Goal: Use online tool/utility: Utilize a website feature to perform a specific function

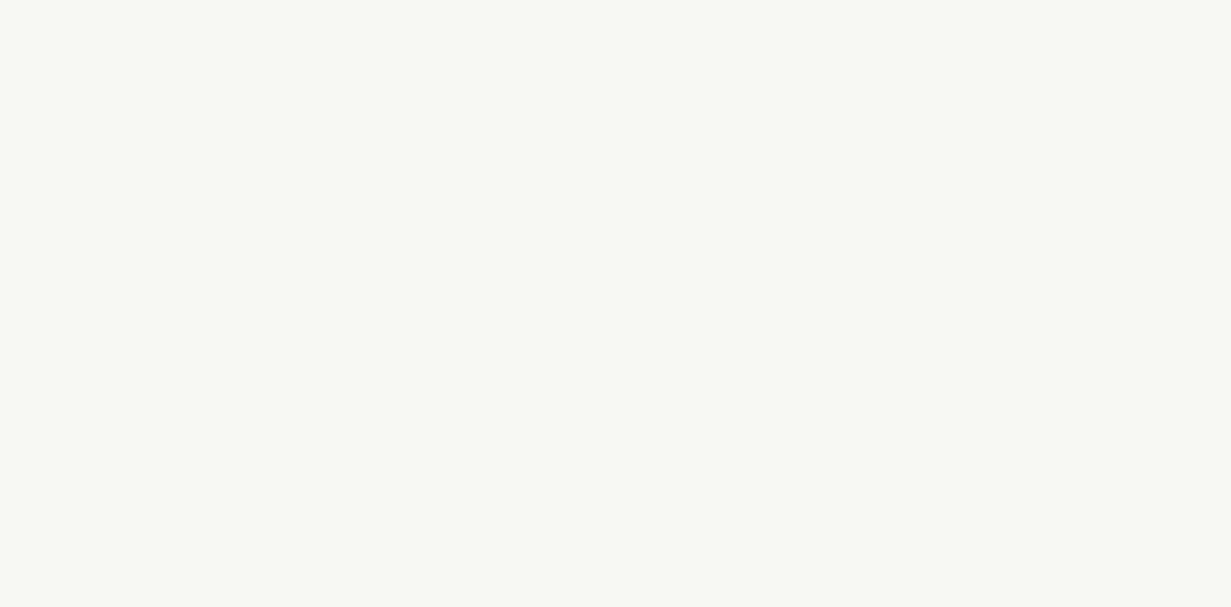
select select "US"
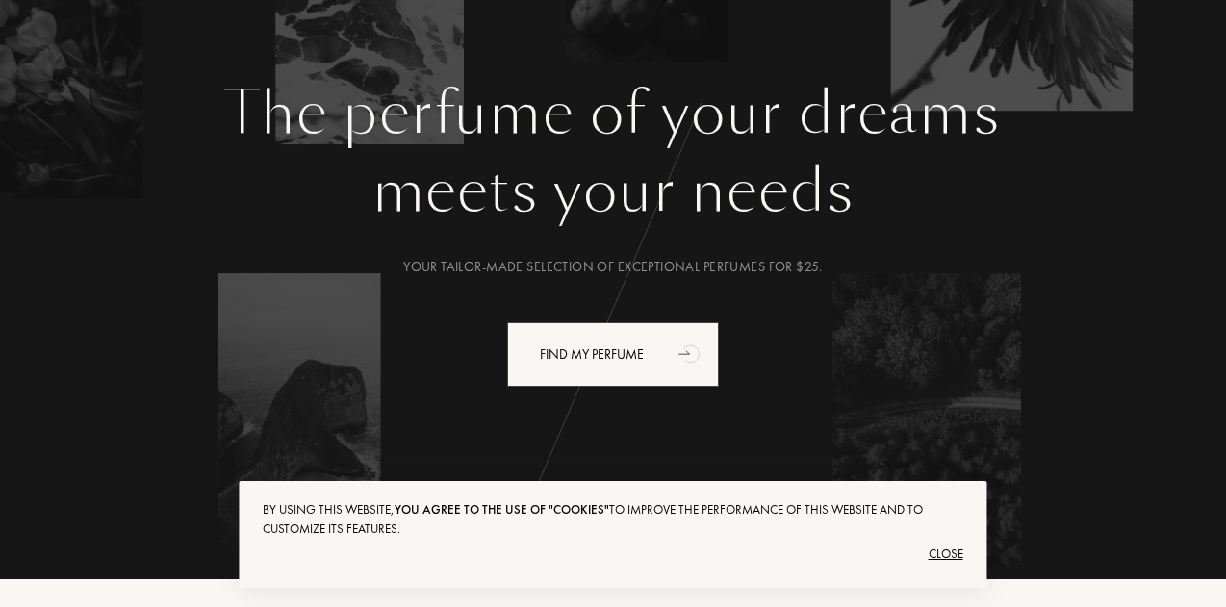
scroll to position [177, 0]
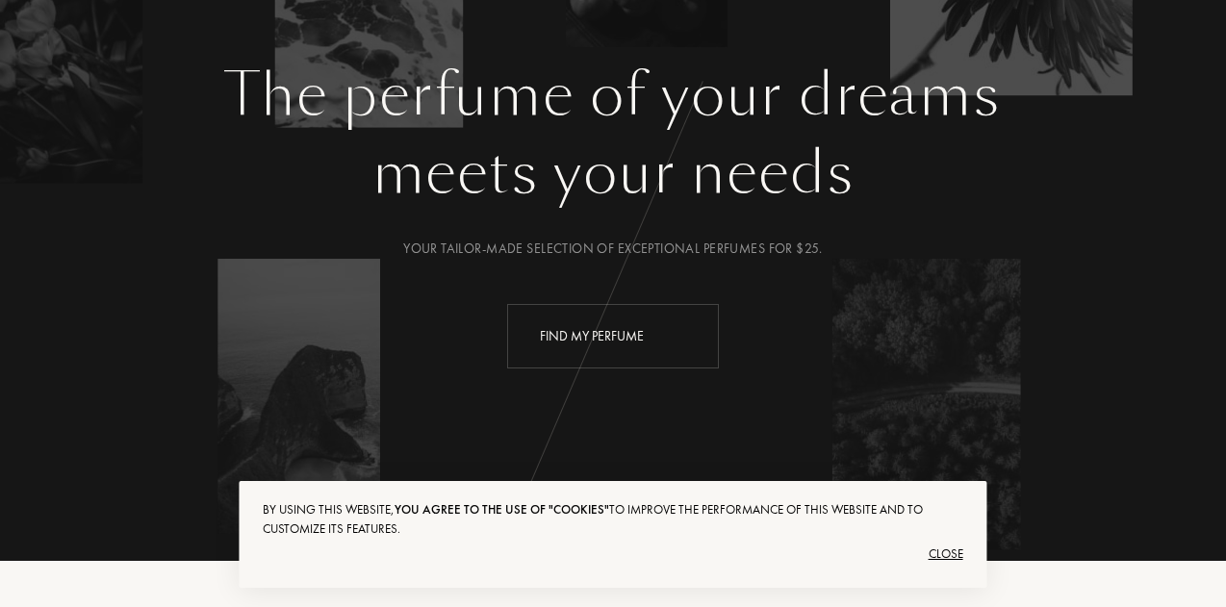
click at [652, 333] on div "Find my perfume" at bounding box center [613, 336] width 212 height 64
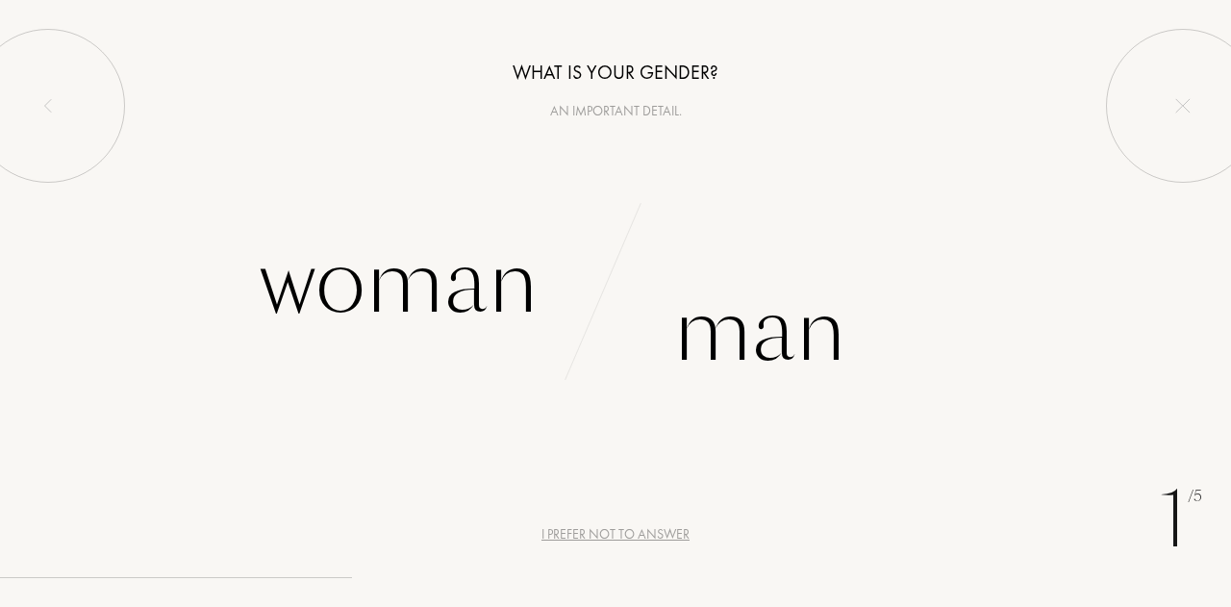
click at [574, 546] on div "1 /5 I prefer not to answer What is your gender? An important detail. Woman Man" at bounding box center [615, 303] width 1231 height 607
click at [575, 544] on div "I prefer not to answer" at bounding box center [616, 534] width 148 height 20
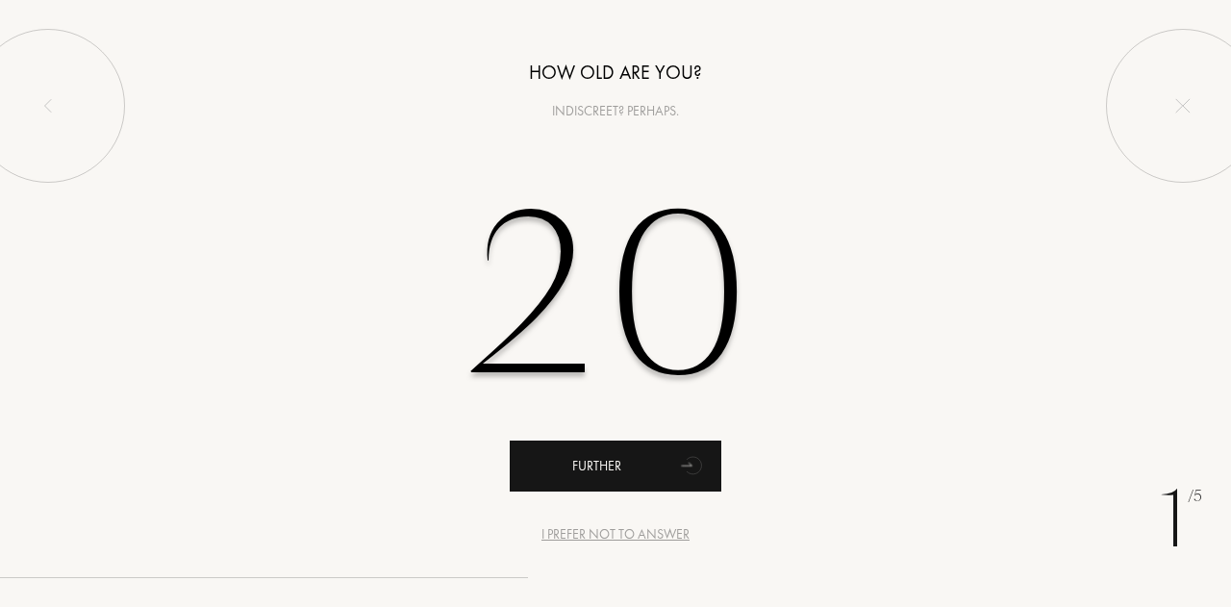
type input "20"
click at [595, 452] on div "Further" at bounding box center [616, 466] width 212 height 51
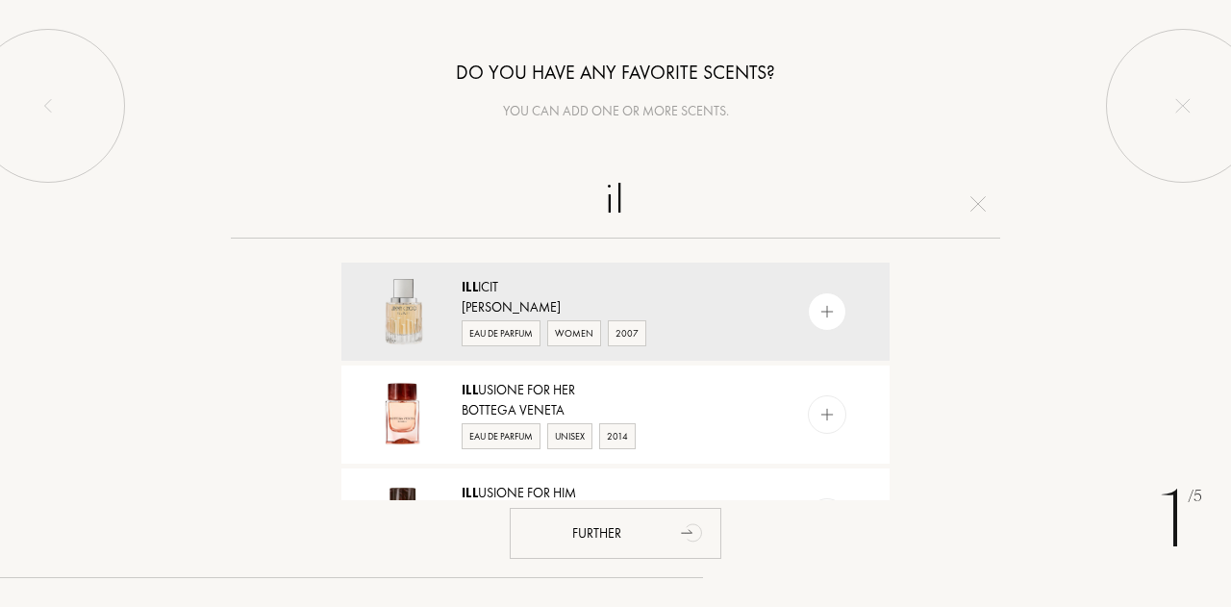
type input "i"
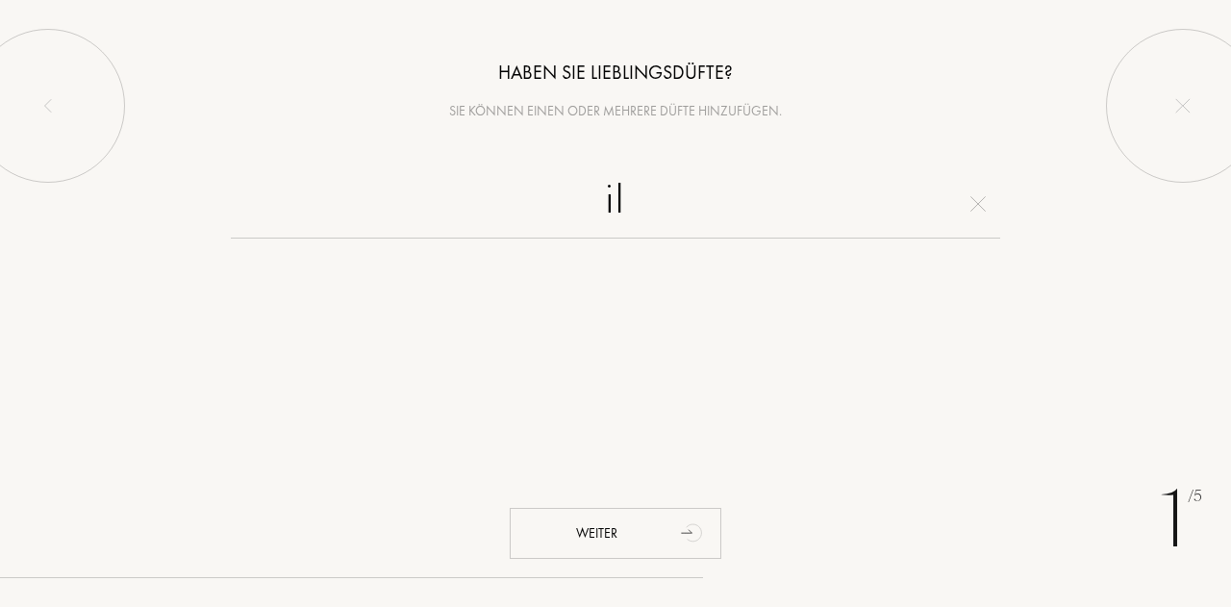
type input "i"
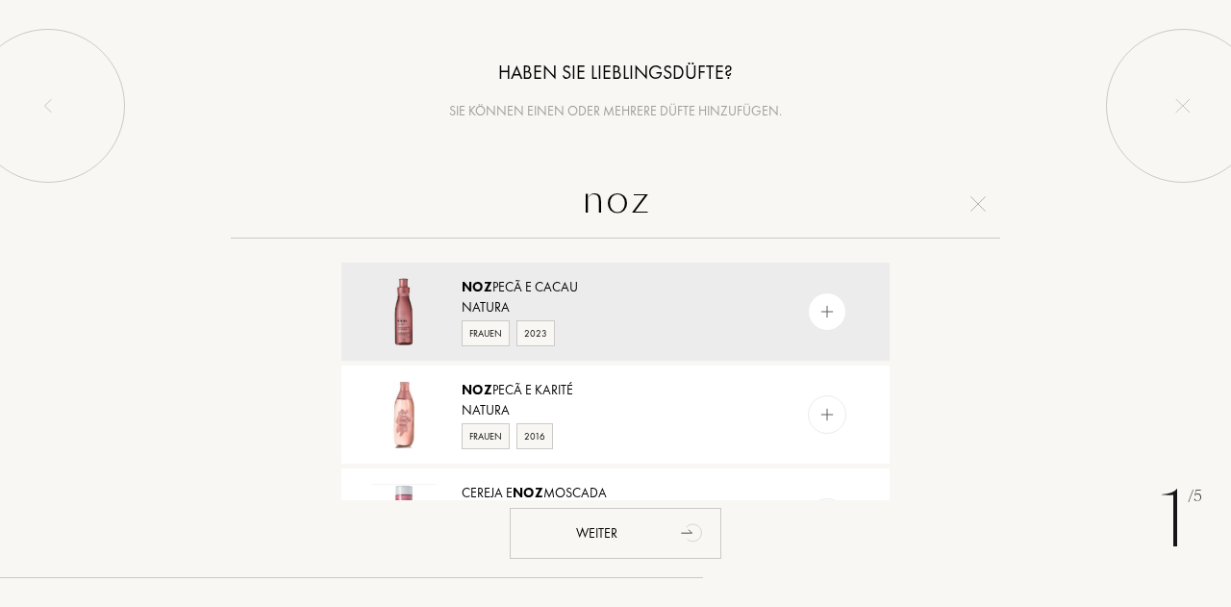
scroll to position [63, 0]
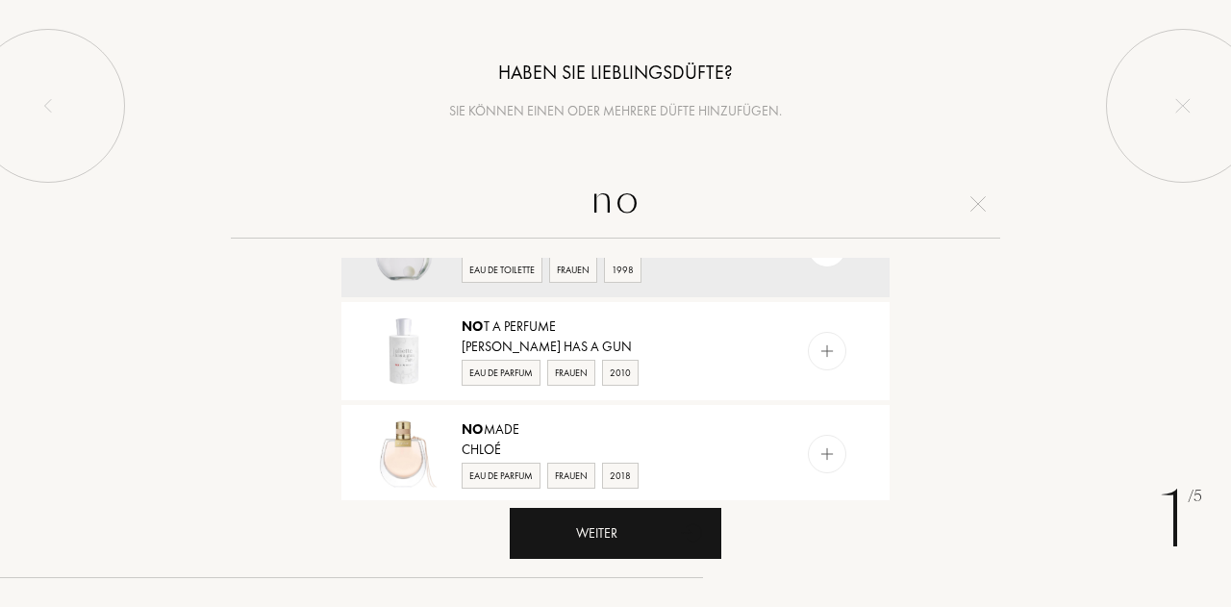
type input "n"
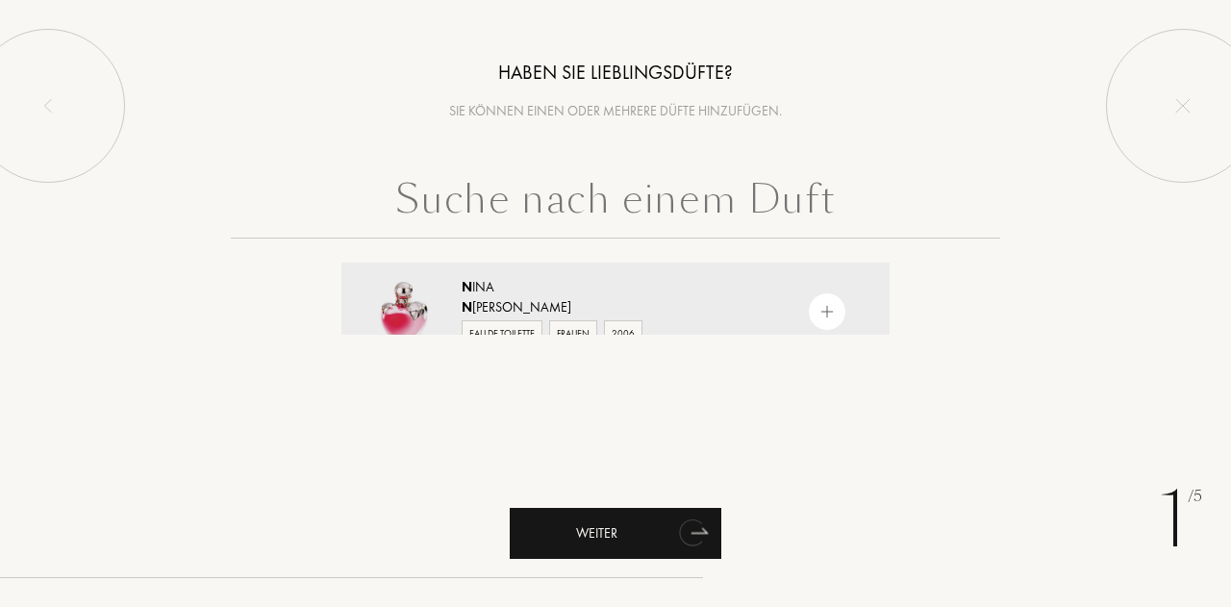
click at [664, 528] on div "Weiter" at bounding box center [616, 533] width 212 height 51
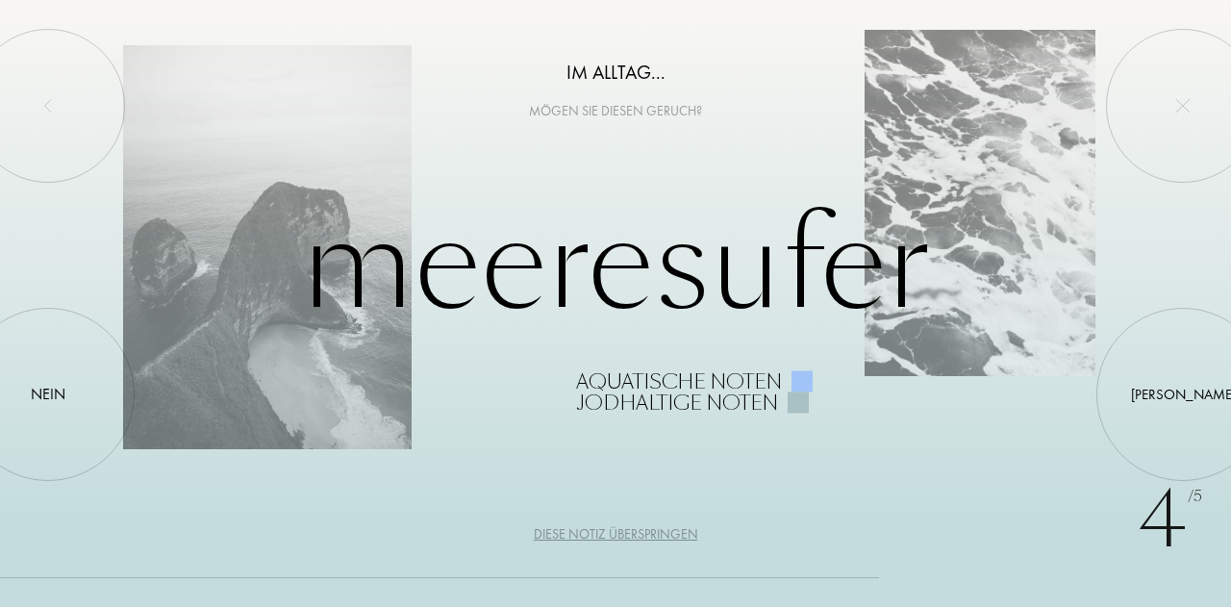
click at [672, 268] on div "Meeresufer Aquatische Noten Jodhaltige Noten" at bounding box center [615, 303] width 985 height 218
click at [582, 527] on div "Diese Notiz überspringen" at bounding box center [616, 534] width 165 height 20
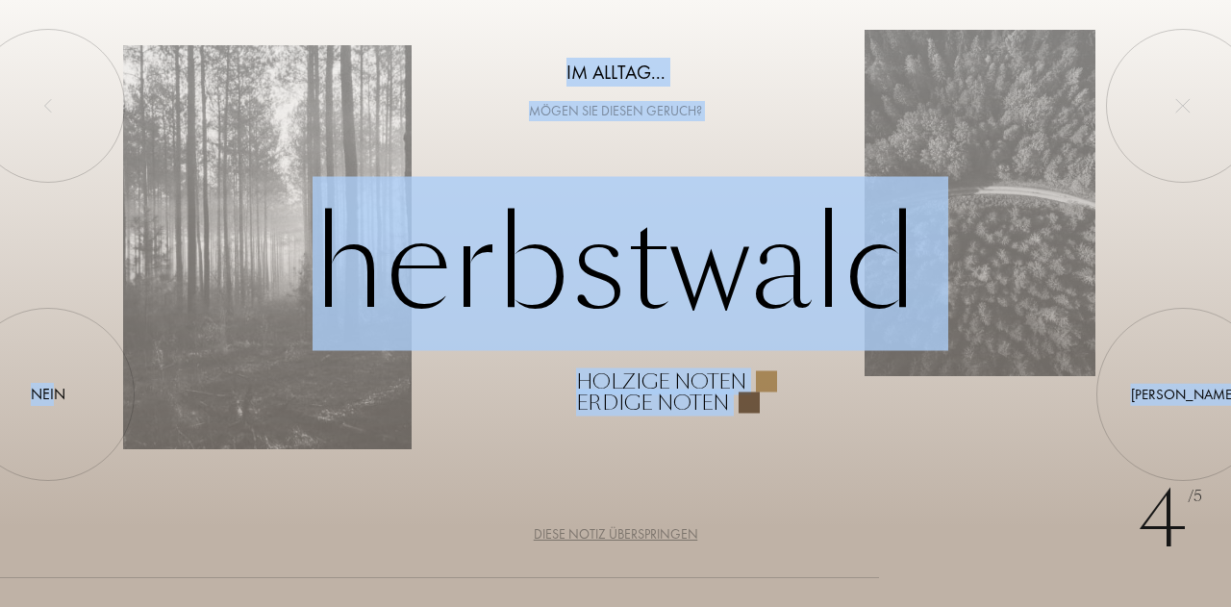
drag, startPoint x: 58, startPoint y: 385, endPoint x: 373, endPoint y: 31, distance: 474.3
click at [373, 31] on div "Im Alltag... Mögen Sie diesen Geruch? Herbstwald Holzige Noten Erdige Noten Ja …" at bounding box center [615, 60] width 1231 height 121
click at [492, 382] on div "Herbstwald Holzige Noten Erdige Noten" at bounding box center [615, 303] width 985 height 218
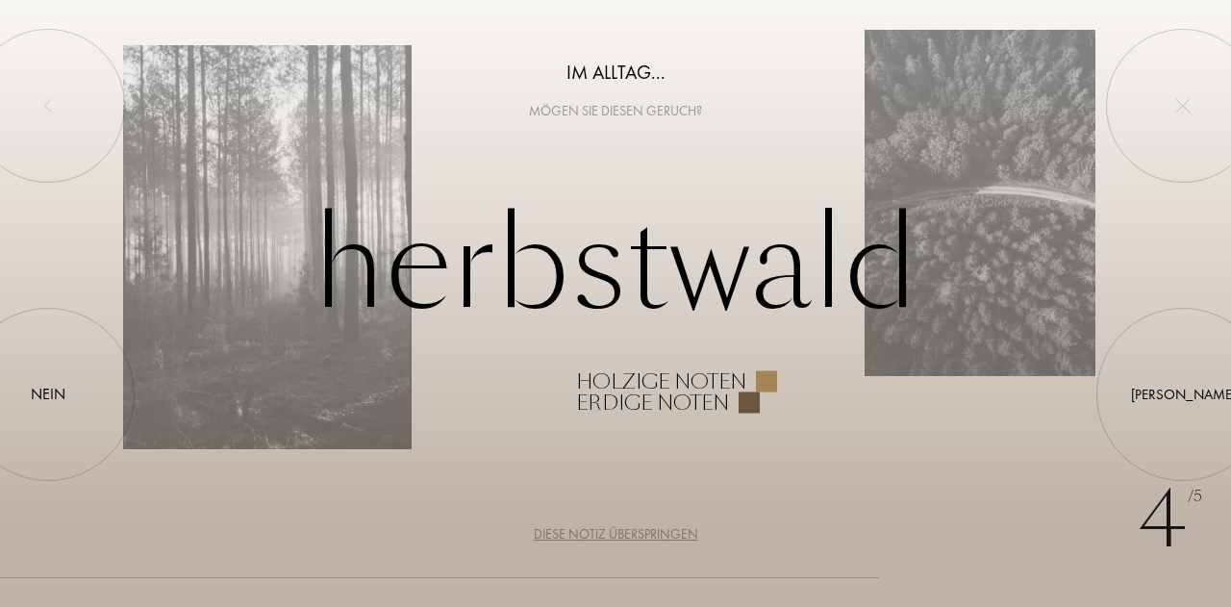
click at [597, 532] on div "Diese Notiz überspringen" at bounding box center [616, 534] width 165 height 20
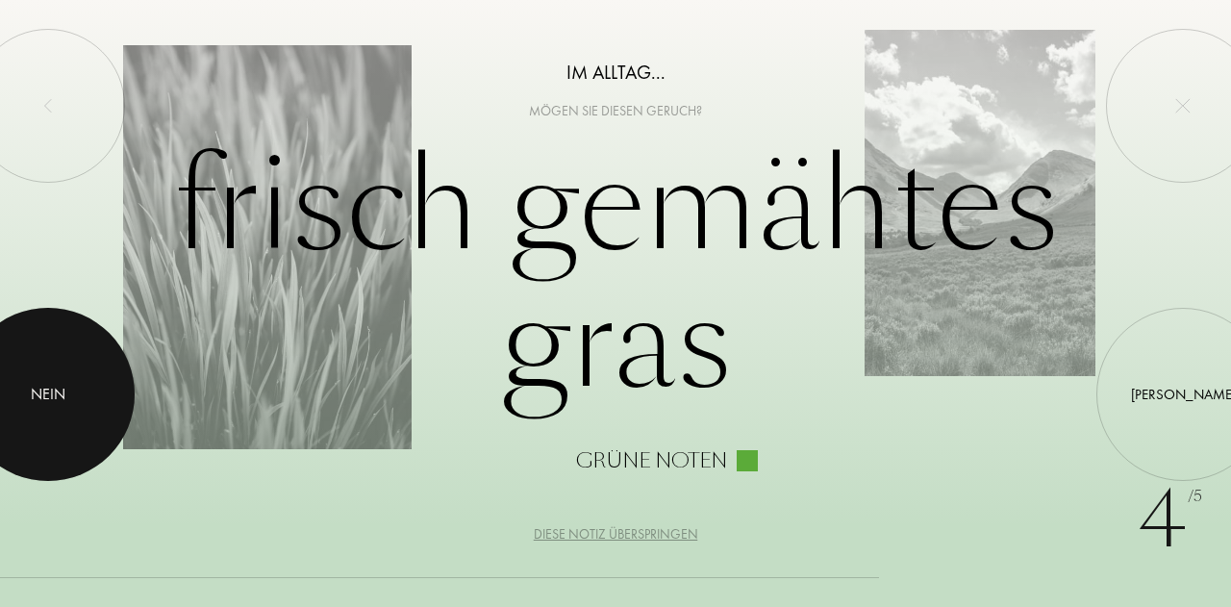
click at [31, 394] on div "Nein" at bounding box center [48, 394] width 35 height 23
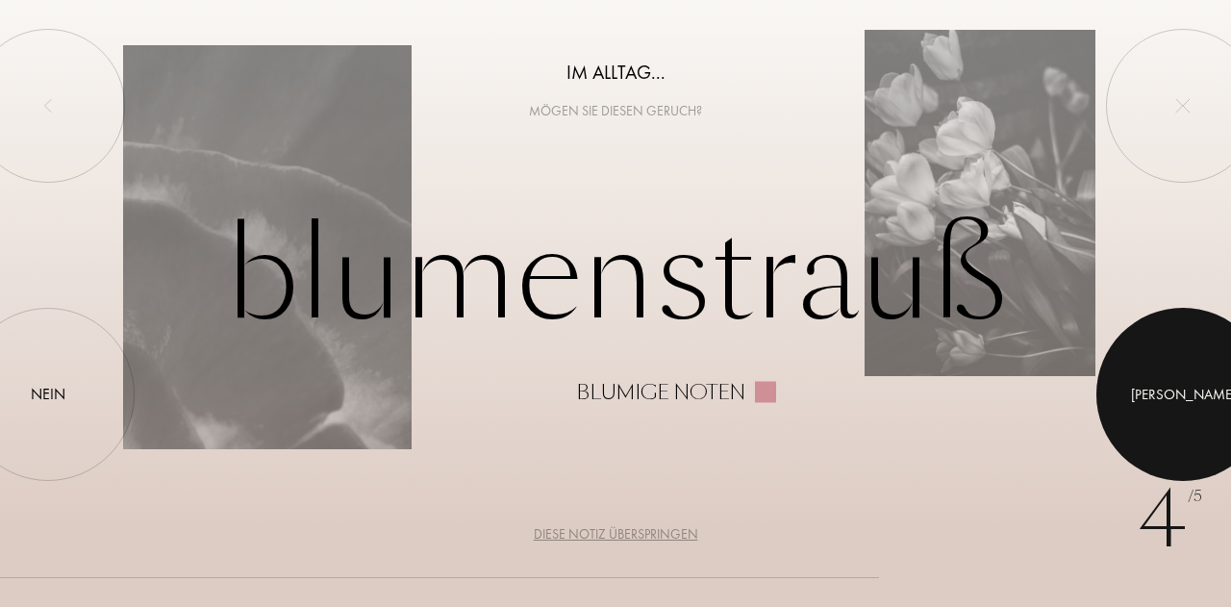
click at [1157, 394] on div at bounding box center [1183, 394] width 173 height 173
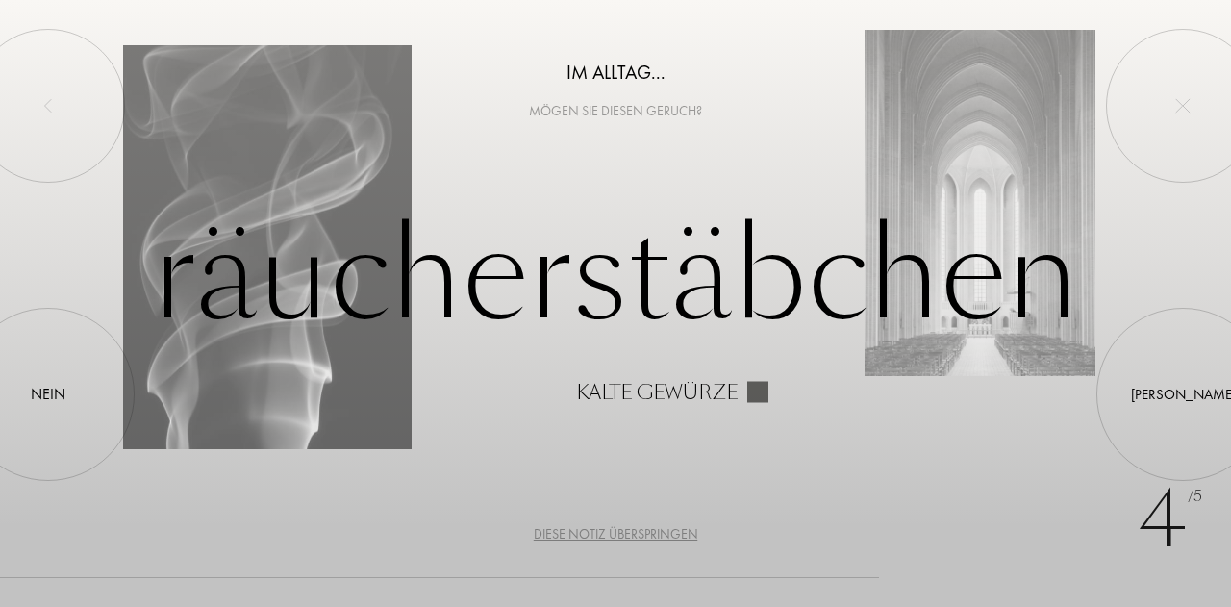
click at [837, 109] on div "Mögen Sie diesen Geruch?" at bounding box center [615, 111] width 1231 height 20
